Goal: Information Seeking & Learning: Learn about a topic

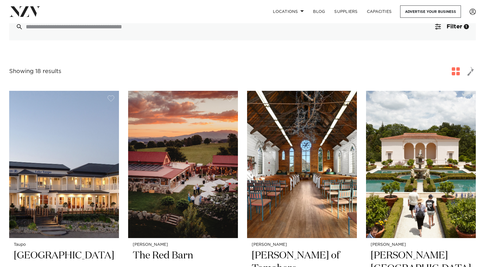
scroll to position [253, 0]
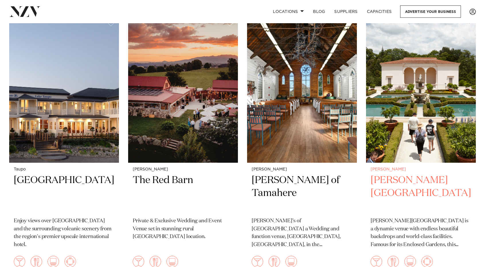
click at [409, 174] on h2 "[PERSON_NAME][GEOGRAPHIC_DATA]" at bounding box center [421, 193] width 101 height 39
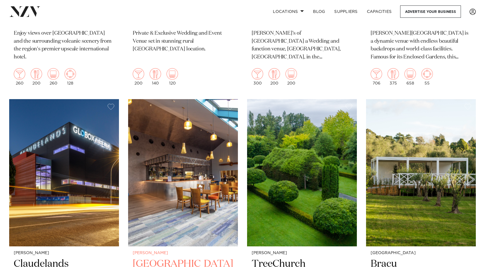
scroll to position [359, 0]
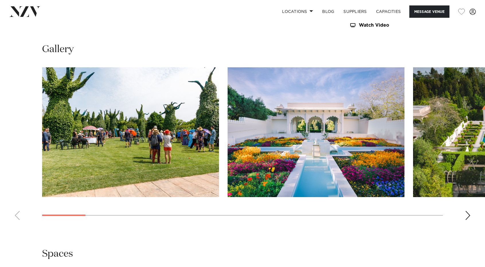
scroll to position [698, 0]
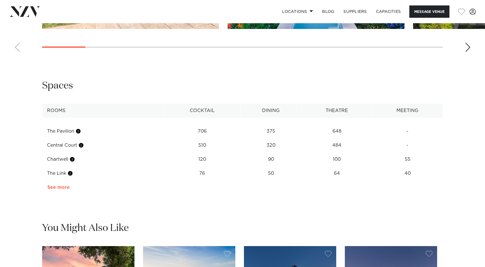
click at [56, 188] on link "See more" at bounding box center [69, 187] width 45 height 5
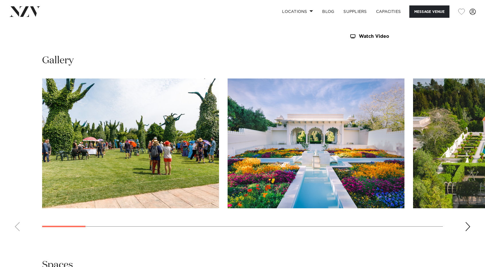
scroll to position [518, 0]
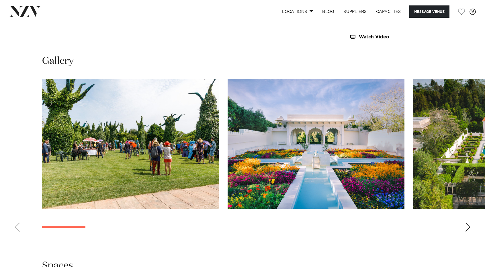
click at [470, 226] on div "Next slide" at bounding box center [468, 227] width 6 height 9
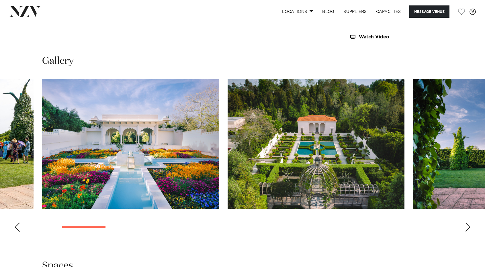
click at [470, 226] on div "Next slide" at bounding box center [468, 227] width 6 height 9
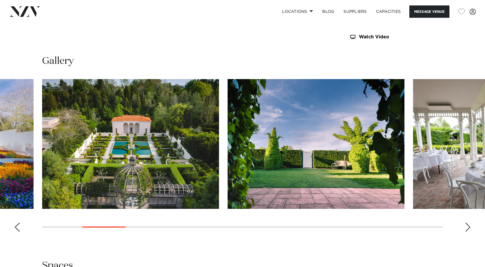
click at [470, 226] on div "Next slide" at bounding box center [468, 227] width 6 height 9
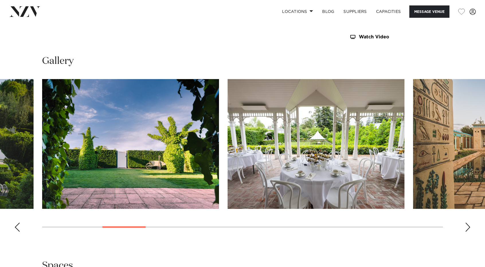
click at [470, 226] on div "Next slide" at bounding box center [468, 227] width 6 height 9
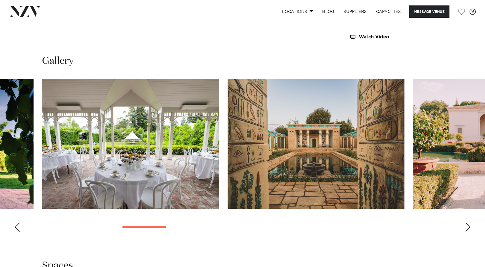
click at [470, 226] on div "Next slide" at bounding box center [468, 227] width 6 height 9
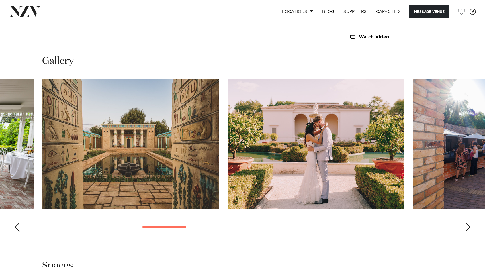
click at [470, 226] on div "Next slide" at bounding box center [468, 227] width 6 height 9
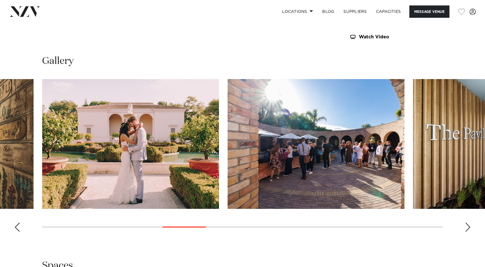
click at [470, 226] on div "Next slide" at bounding box center [468, 227] width 6 height 9
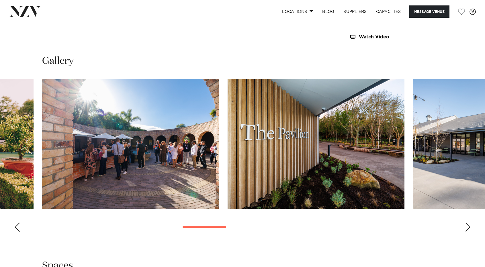
click at [470, 226] on div "Next slide" at bounding box center [468, 227] width 6 height 9
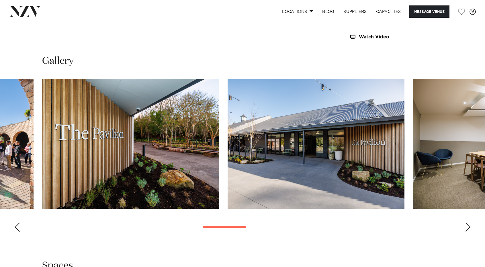
click at [470, 226] on div "Next slide" at bounding box center [468, 227] width 6 height 9
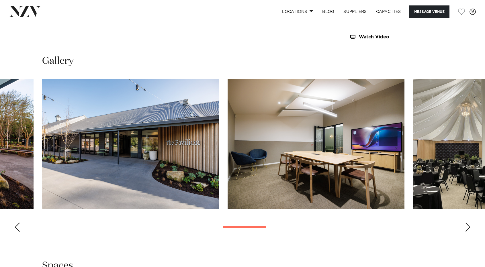
click at [470, 226] on div "Next slide" at bounding box center [468, 227] width 6 height 9
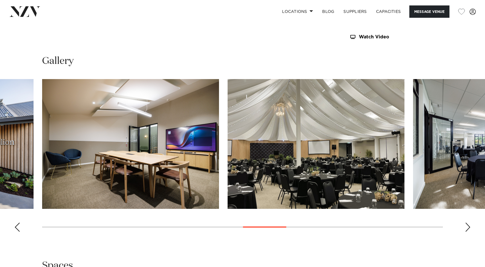
click at [470, 226] on div "Next slide" at bounding box center [468, 227] width 6 height 9
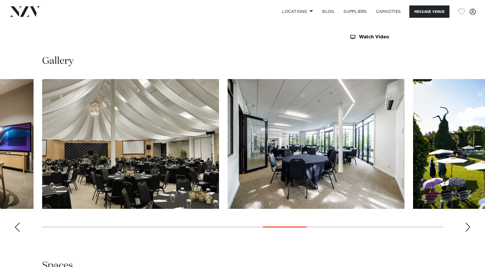
click at [470, 226] on div "Next slide" at bounding box center [468, 227] width 6 height 9
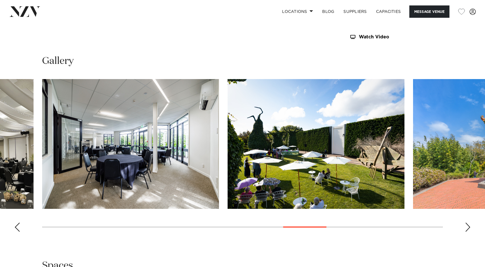
click at [470, 226] on div "Next slide" at bounding box center [468, 227] width 6 height 9
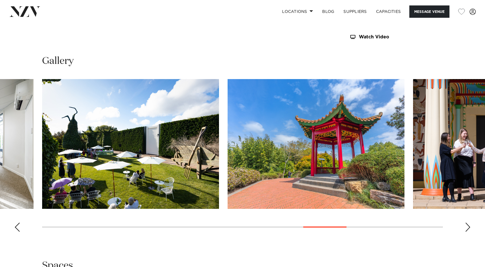
click at [470, 226] on div "Next slide" at bounding box center [468, 227] width 6 height 9
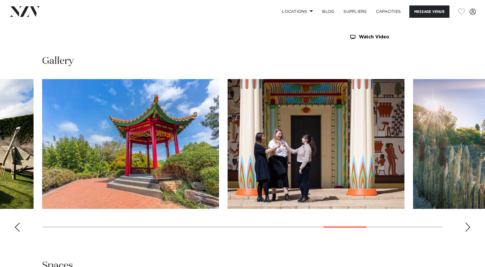
click at [470, 226] on div "Next slide" at bounding box center [468, 227] width 6 height 9
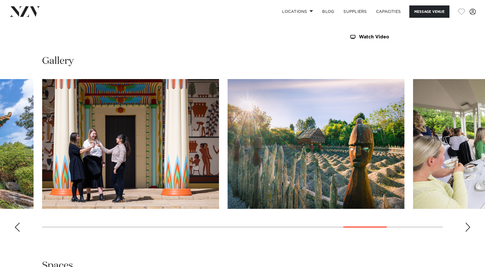
click at [470, 226] on div "Next slide" at bounding box center [468, 227] width 6 height 9
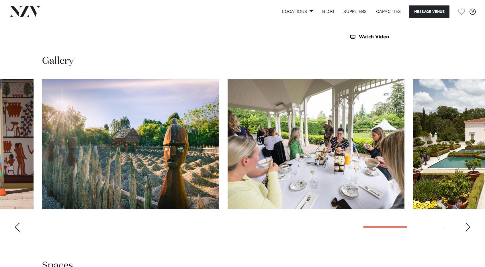
click at [470, 226] on div "Next slide" at bounding box center [468, 227] width 6 height 9
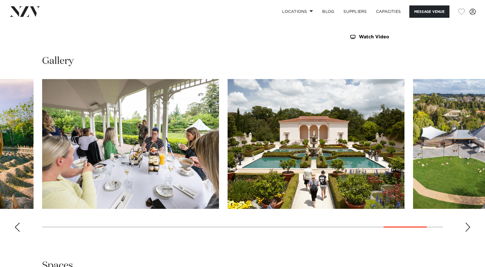
click at [470, 226] on div "Next slide" at bounding box center [468, 227] width 6 height 9
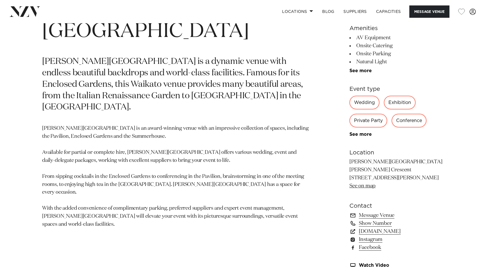
scroll to position [289, 0]
click at [366, 119] on div "Private Party" at bounding box center [369, 121] width 38 height 14
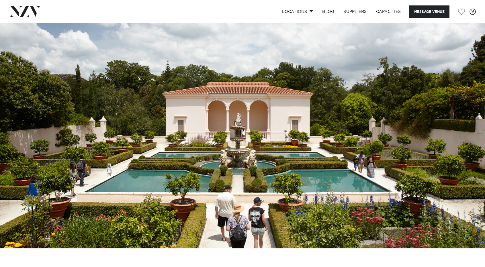
scroll to position [0, 0]
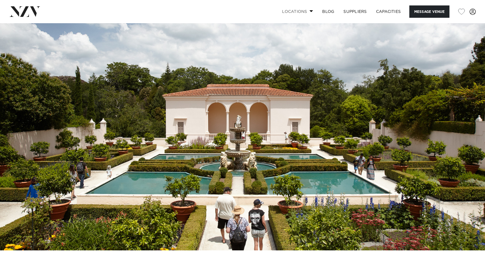
click at [310, 12] on span at bounding box center [312, 11] width 4 height 2
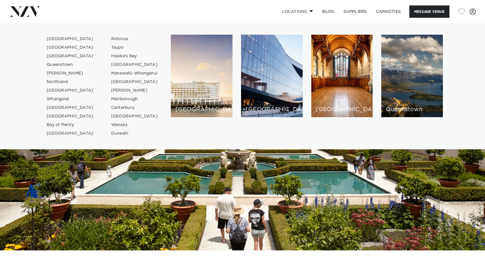
click at [310, 12] on span at bounding box center [312, 11] width 4 height 2
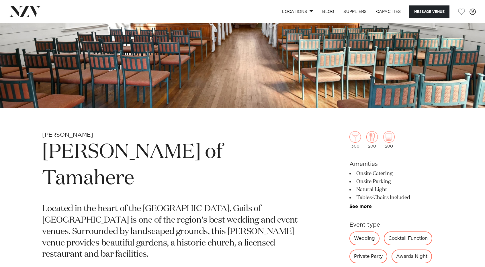
scroll to position [155, 0]
